Goal: Participate in discussion: Engage in conversation with other users on a specific topic

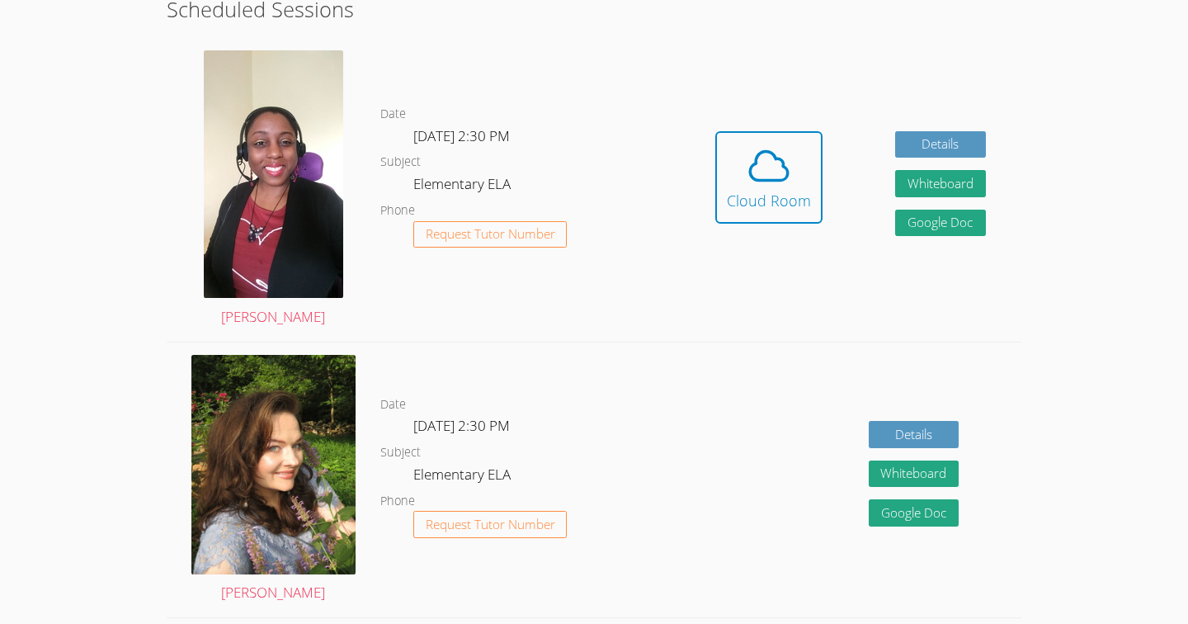
scroll to position [374, 0]
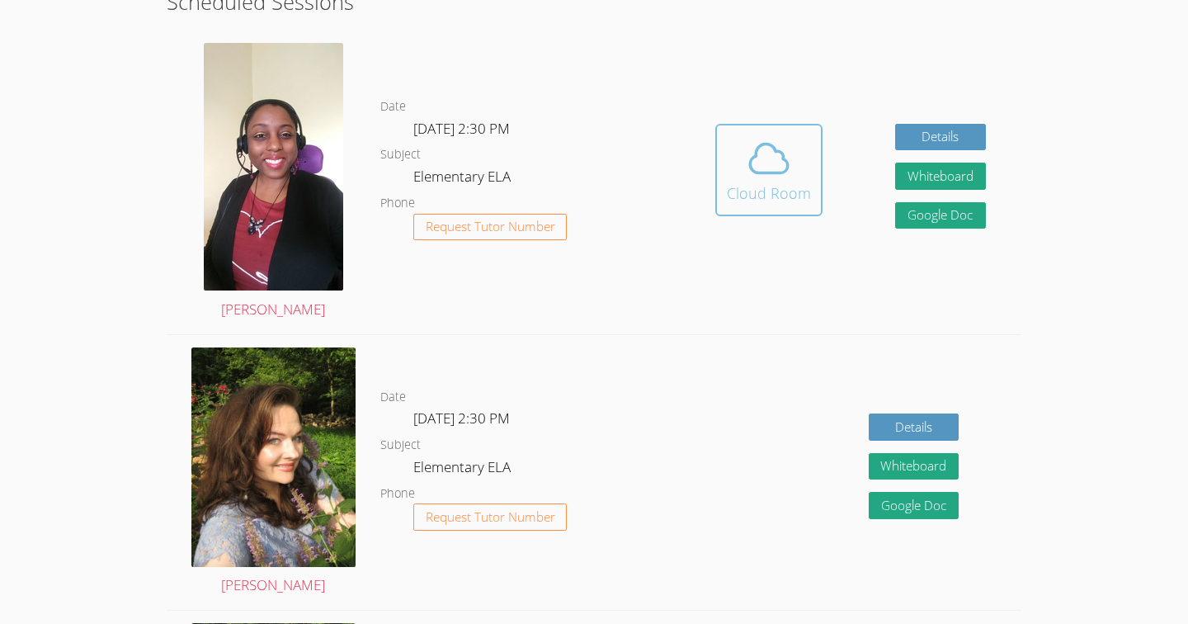
click at [781, 176] on icon at bounding box center [769, 158] width 46 height 46
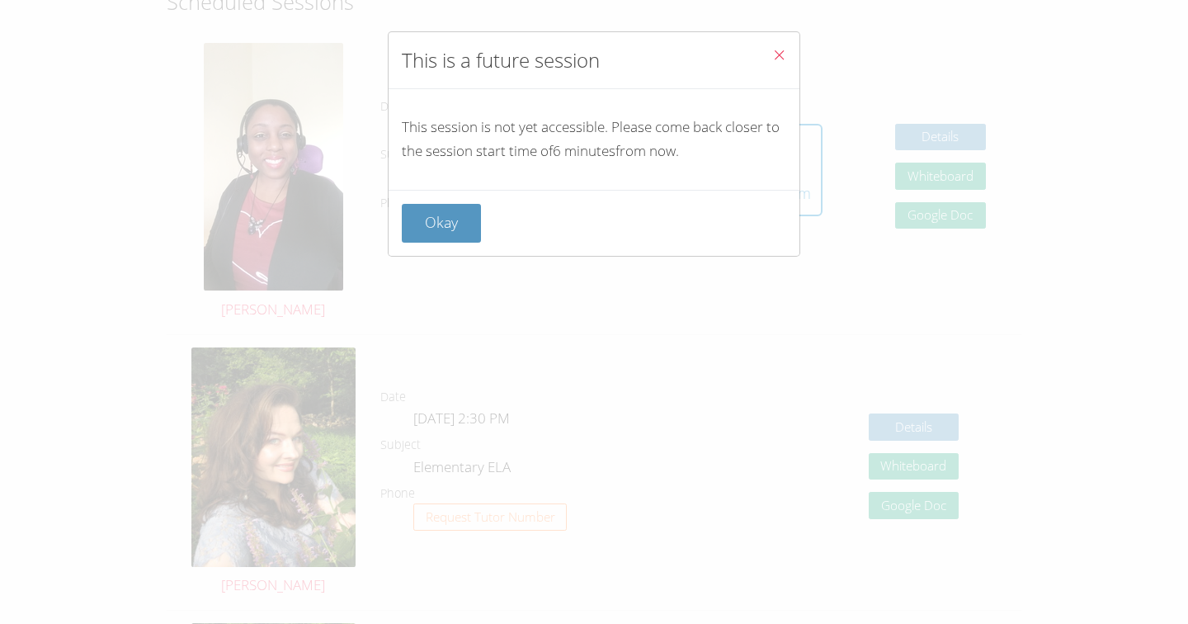
click at [778, 56] on icon "Close" at bounding box center [779, 55] width 14 height 14
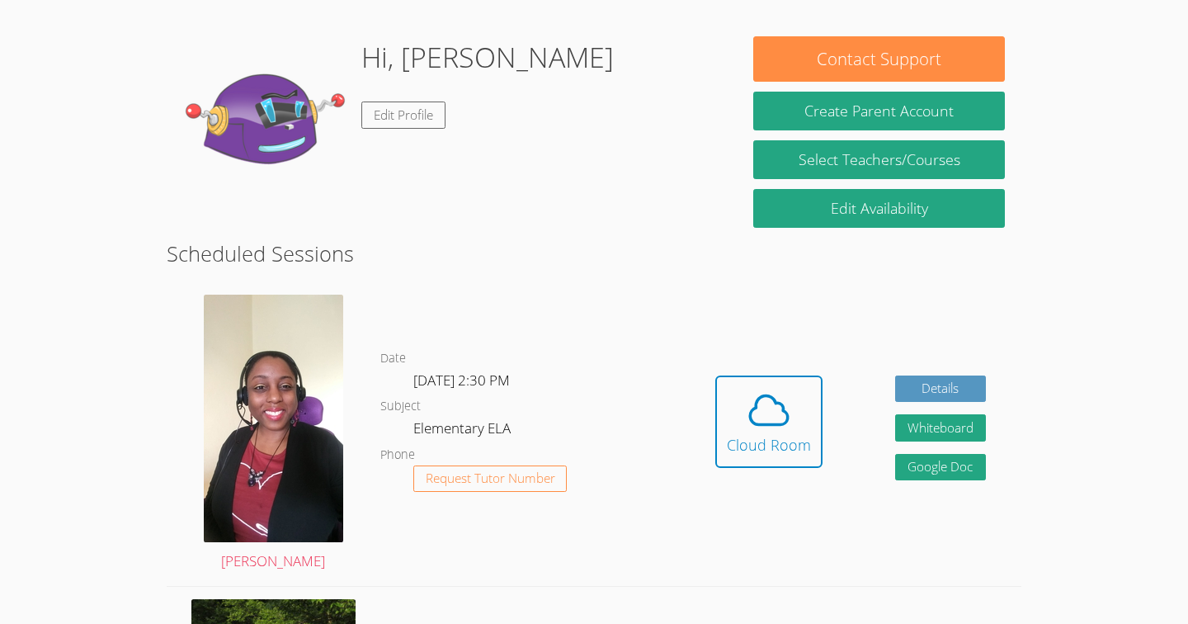
scroll to position [111, 0]
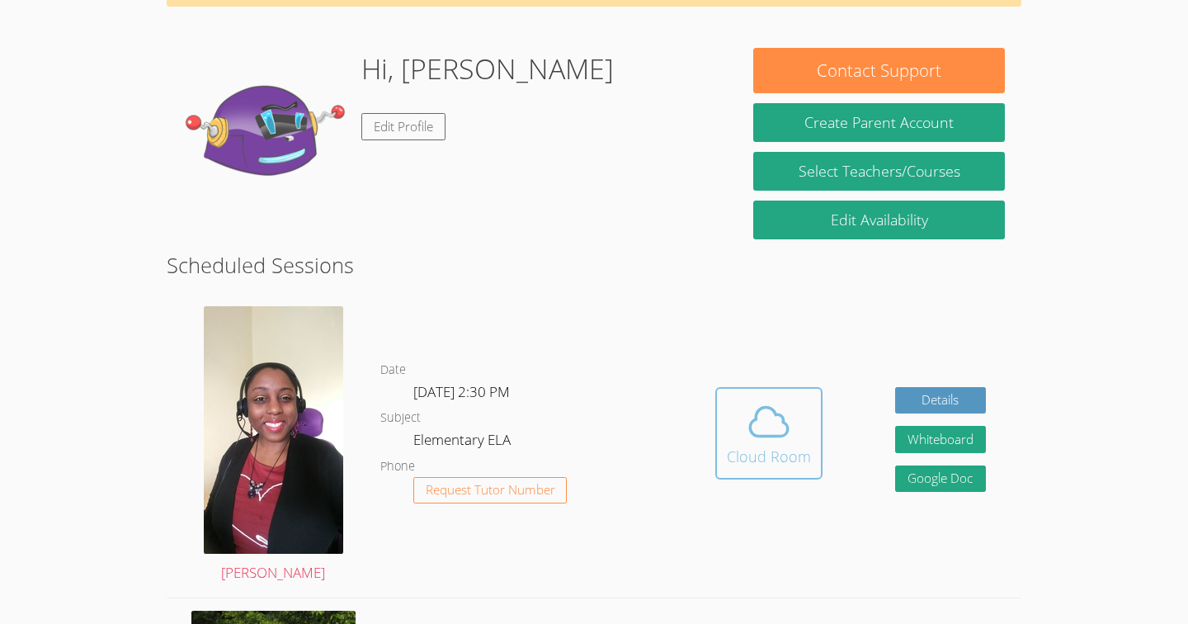
click at [720, 441] on button "Cloud Room" at bounding box center [768, 433] width 107 height 92
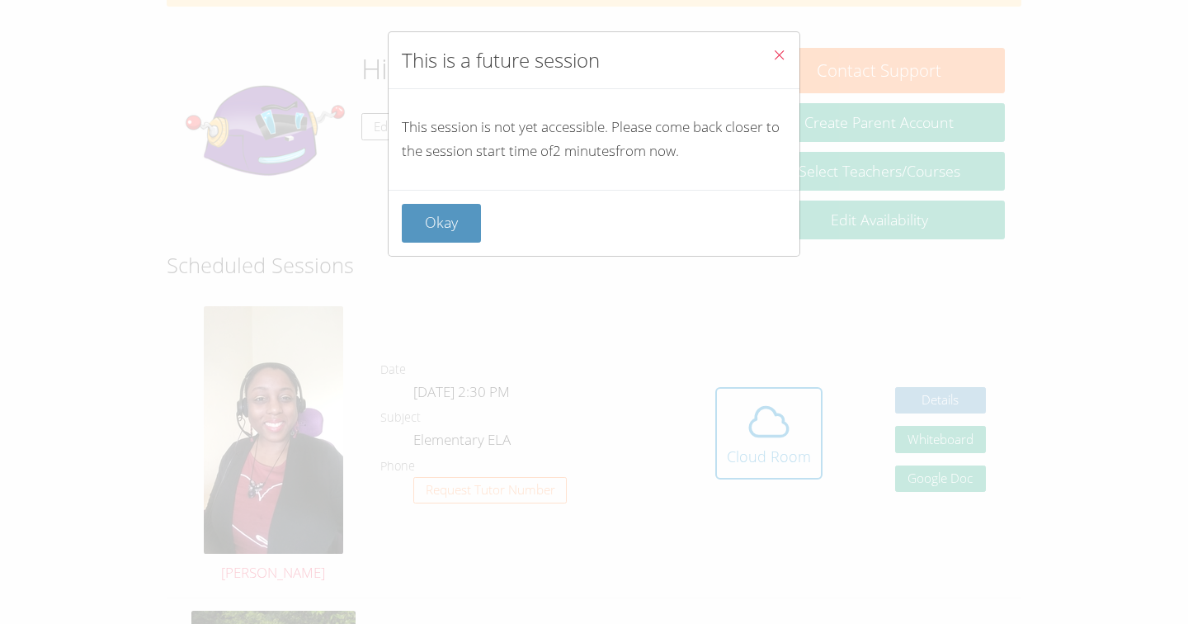
click at [783, 57] on icon "Close" at bounding box center [779, 55] width 14 height 14
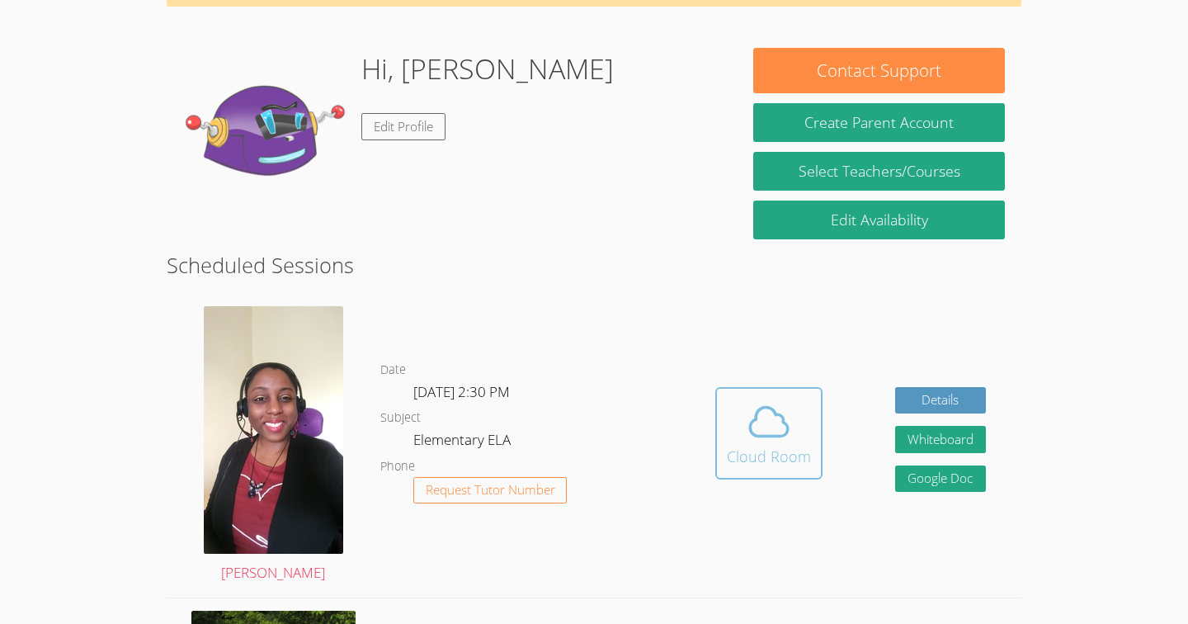
click at [769, 415] on icon at bounding box center [769, 422] width 46 height 46
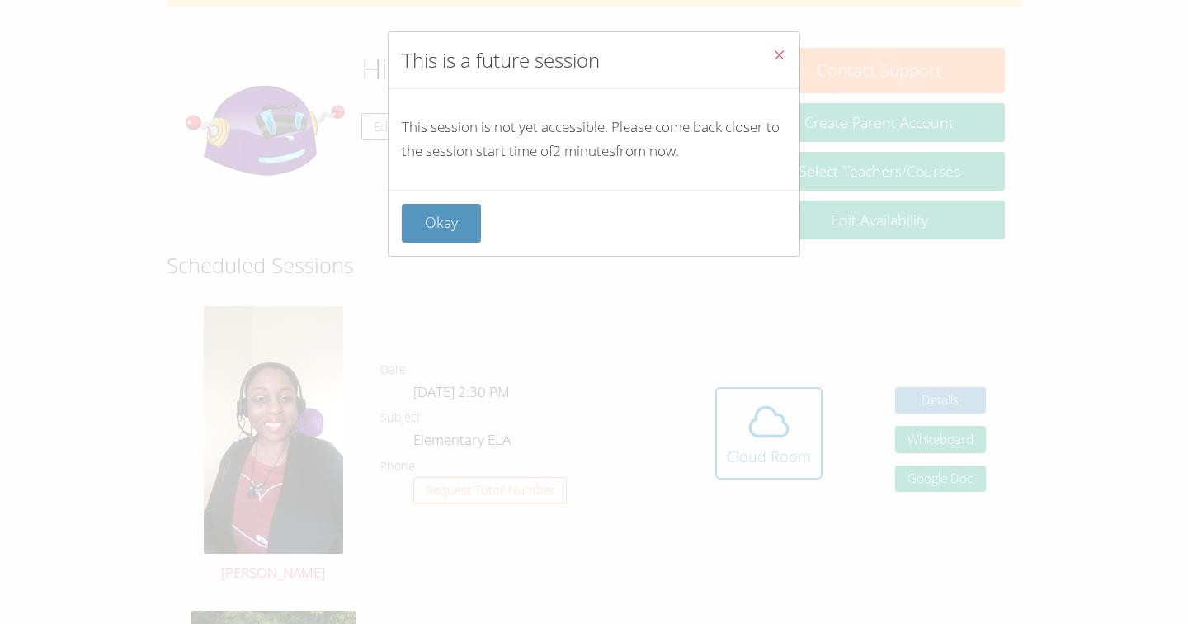
drag, startPoint x: 782, startPoint y: 52, endPoint x: 782, endPoint y: 74, distance: 22.3
click at [782, 59] on icon "Close" at bounding box center [779, 55] width 14 height 14
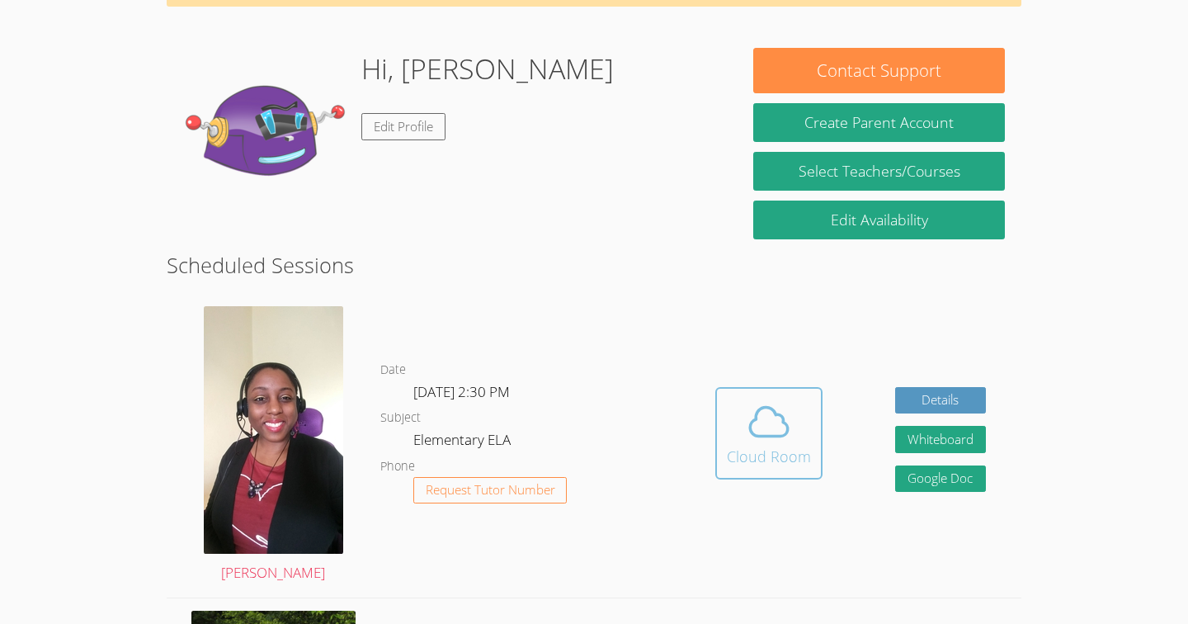
click at [767, 408] on icon at bounding box center [769, 422] width 46 height 46
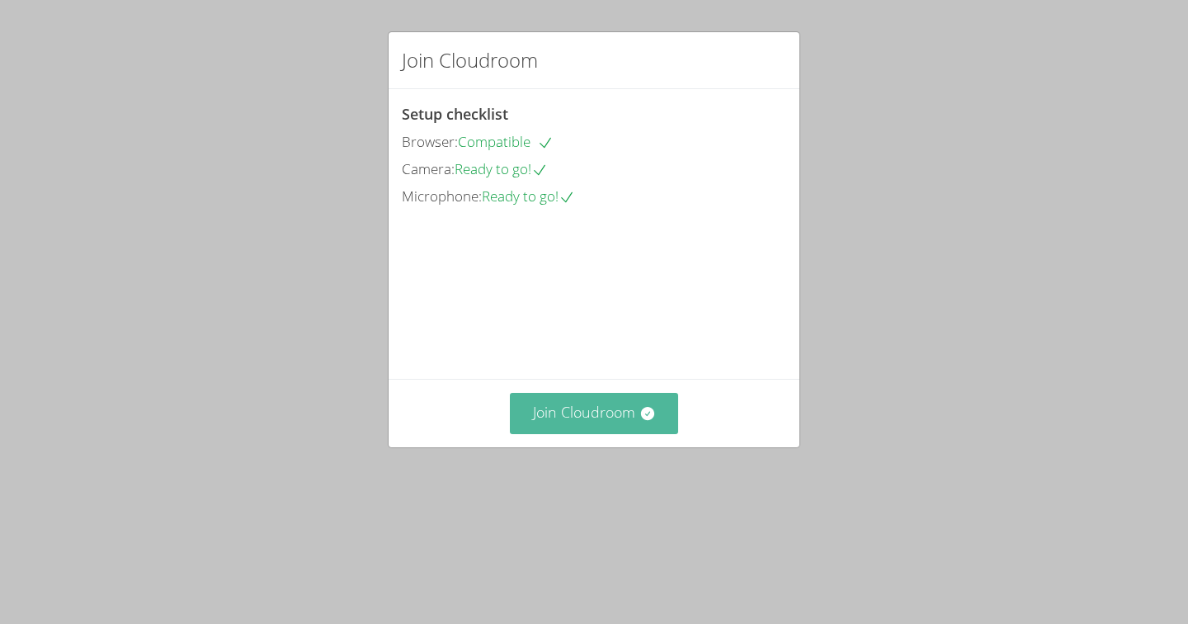
click at [616, 433] on button "Join Cloudroom" at bounding box center [594, 413] width 169 height 40
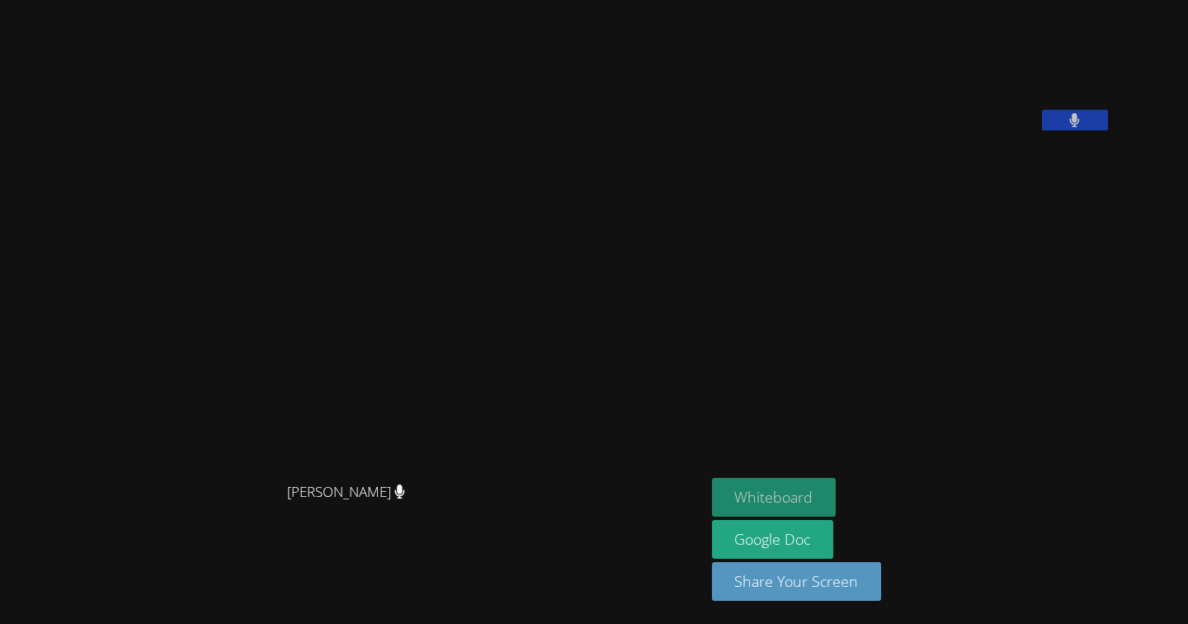
click at [837, 489] on button "Whiteboard" at bounding box center [774, 497] width 125 height 39
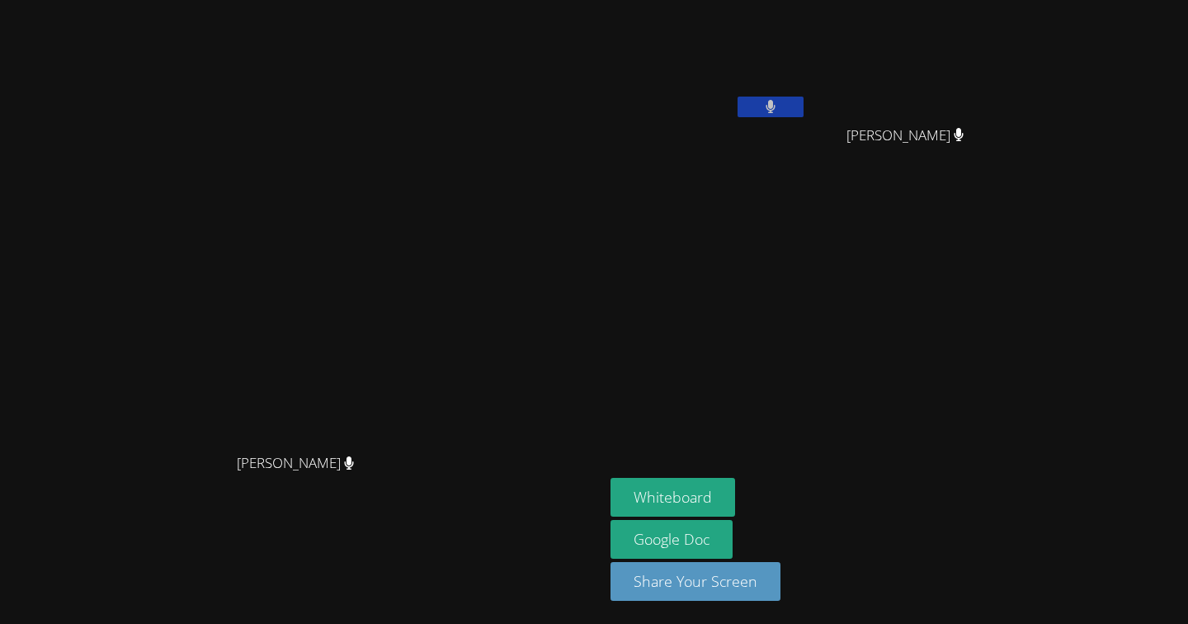
click at [804, 111] on button at bounding box center [771, 107] width 66 height 21
click at [779, 111] on icon at bounding box center [770, 107] width 17 height 14
click at [964, 133] on icon at bounding box center [959, 135] width 10 height 14
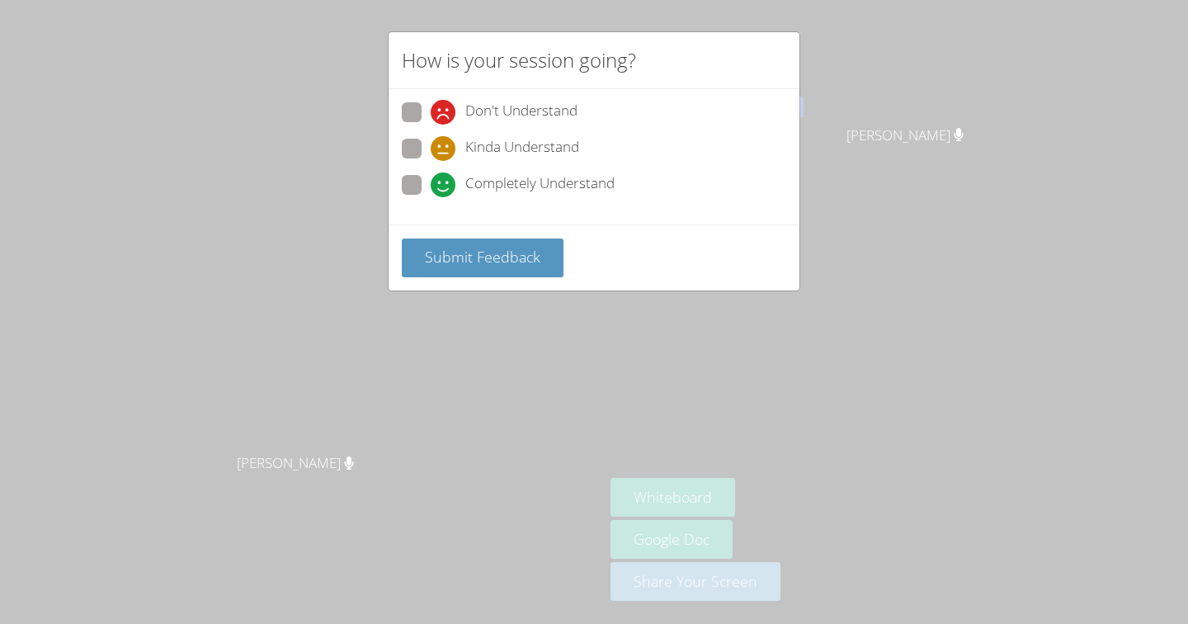
click at [431, 197] on span at bounding box center [431, 197] width 0 height 0
click at [431, 182] on input "Completely Understand" at bounding box center [438, 182] width 14 height 14
radio input "true"
click at [451, 254] on span "Submit Feedback" at bounding box center [483, 257] width 116 height 20
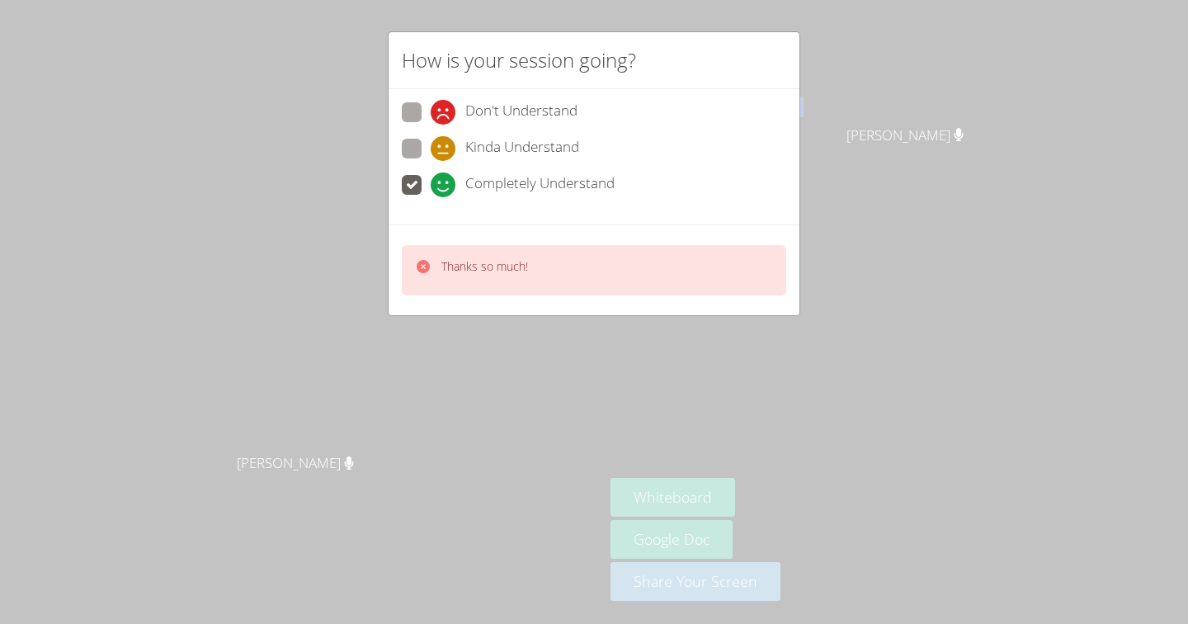
click at [517, 280] on div "Thanks so much!" at bounding box center [484, 270] width 87 height 24
click at [443, 259] on p "Thanks so much!" at bounding box center [484, 266] width 87 height 17
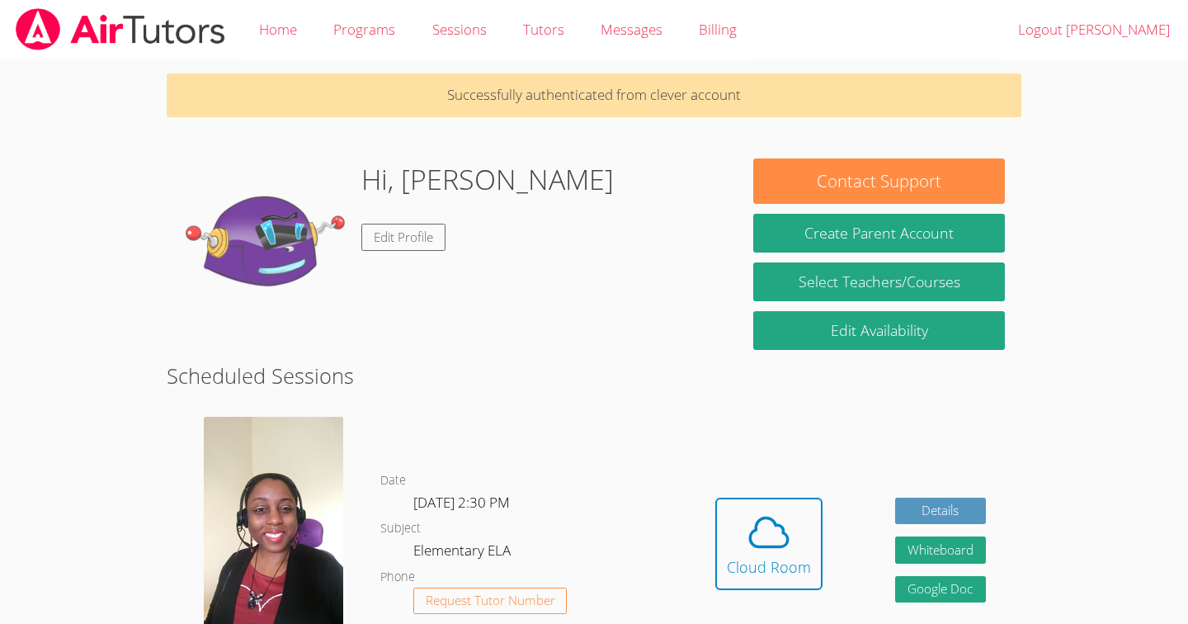
scroll to position [111, 0]
